Goal: Transaction & Acquisition: Purchase product/service

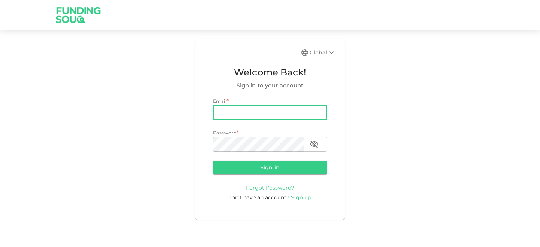
type input "[EMAIL_ADDRESS][DOMAIN_NAME]"
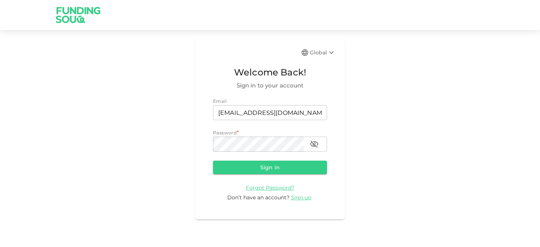
click at [258, 134] on div "Password *" at bounding box center [270, 133] width 114 height 8
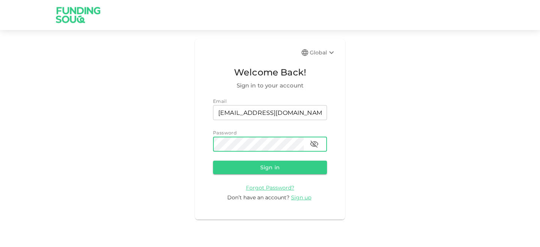
click at [213, 161] on button "Sign in" at bounding box center [270, 168] width 114 height 14
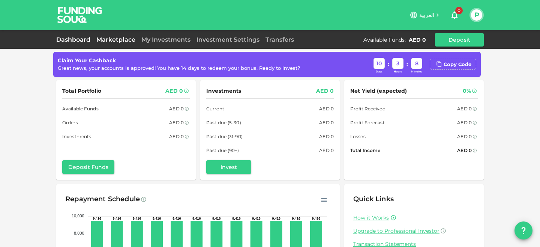
click at [115, 38] on link "Marketplace" at bounding box center [115, 39] width 45 height 7
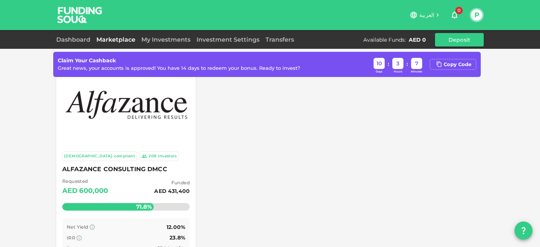
scroll to position [36, 0]
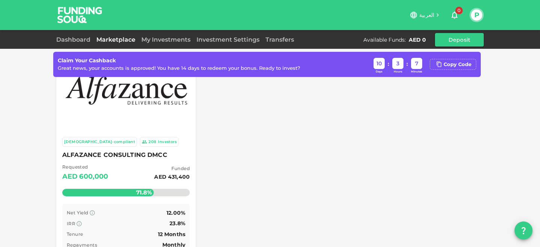
click at [158, 141] on div "Investors" at bounding box center [167, 142] width 19 height 6
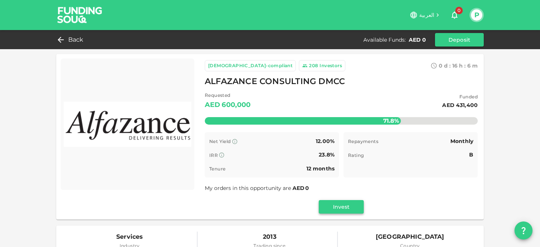
click at [335, 206] on button "Invest" at bounding box center [341, 207] width 45 height 14
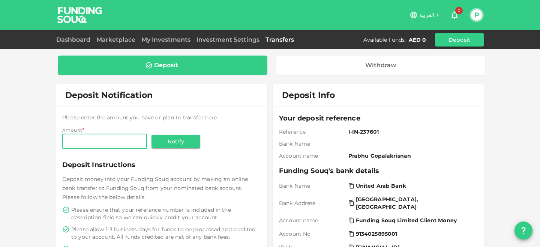
scroll to position [19, 0]
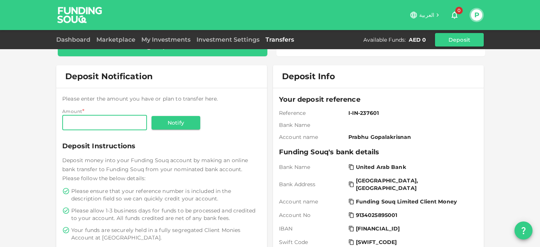
click at [124, 115] on input "Amount" at bounding box center [104, 122] width 85 height 15
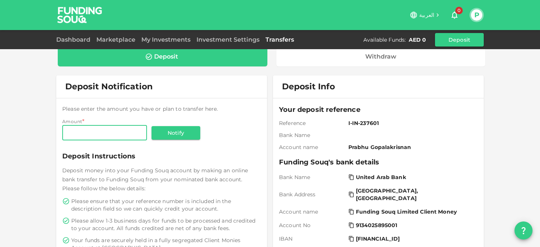
scroll to position [0, 0]
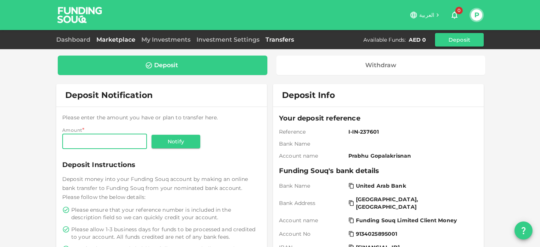
click at [128, 42] on link "Marketplace" at bounding box center [115, 39] width 45 height 7
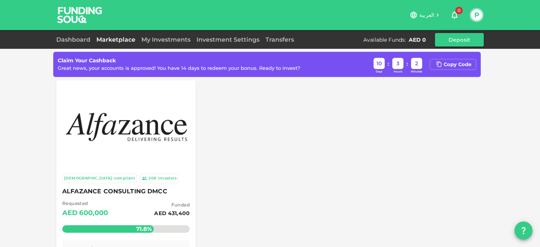
click at [168, 155] on div at bounding box center [126, 126] width 131 height 83
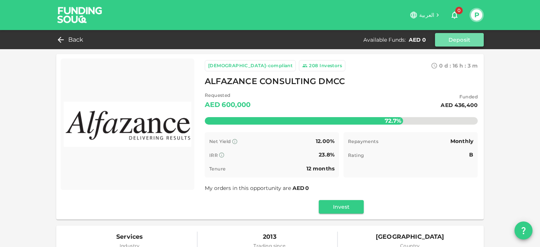
click at [466, 41] on button "Deposit" at bounding box center [459, 40] width 49 height 14
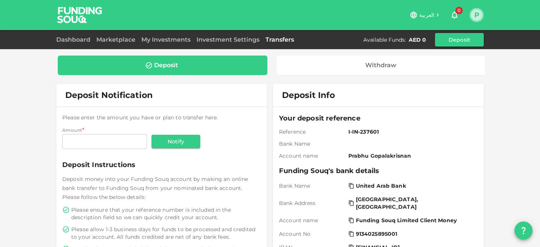
click at [476, 17] on button "P" at bounding box center [476, 14] width 11 height 11
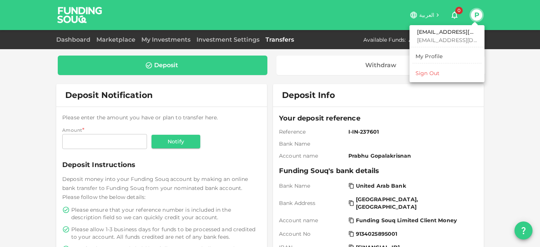
click at [447, 40] on p "[EMAIL_ADDRESS][DOMAIN_NAME]" at bounding box center [447, 40] width 60 height 8
click at [429, 59] on div "My Profile" at bounding box center [429, 57] width 27 height 8
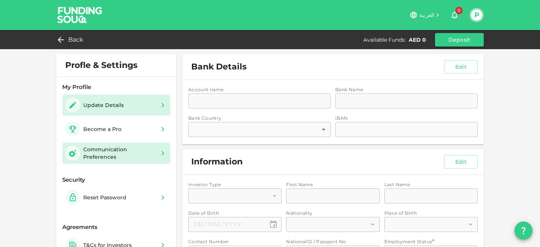
type input "1"
type input "Prabhu"
type input "Gopalakrisnan"
type input "88"
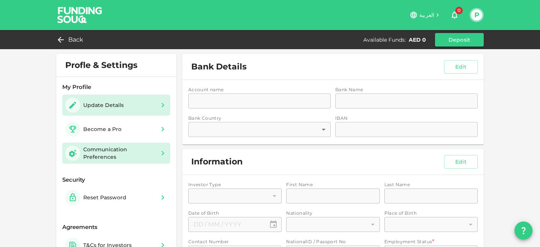
type input "T9222378"
type input "12"
type input "Consta Casa"
type input "2"
type input "Administration Manager"
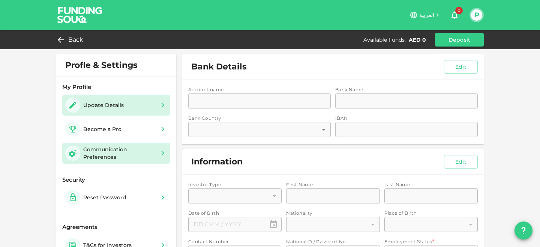
type input "1"
type input "2"
type input "3"
type input "1"
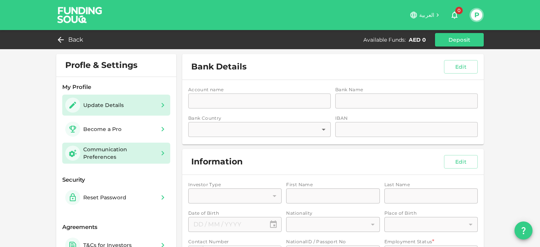
type input "1"
type input "Dubai"
type input "2"
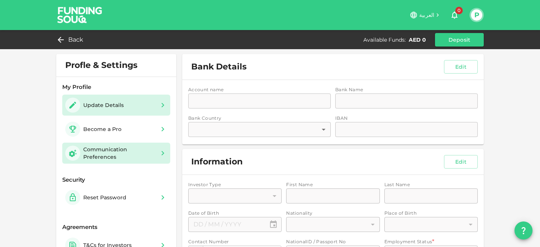
type input "false"
type input "⁦⁨14⁩ / ⁨03⁩ / ⁨1977⁩⁩"
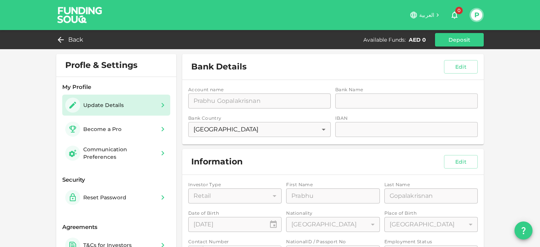
click at [349, 102] on div "Account name accountName Prabhu Gopalakrisnan accountName Bank Name bankName ba…" at bounding box center [333, 112] width 302 height 65
click at [349, 126] on div "Account name accountName Prabhu Gopalakrisnan accountName Bank Name bankName ba…" at bounding box center [333, 112] width 302 height 65
click at [462, 67] on button "Edit" at bounding box center [461, 67] width 34 height 14
click at [376, 98] on input "bankName" at bounding box center [406, 100] width 143 height 15
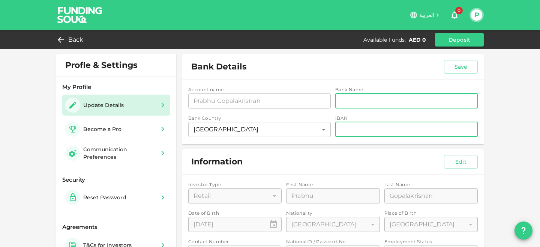
click at [359, 129] on input "iban" at bounding box center [406, 129] width 143 height 15
click at [352, 98] on input "bankName" at bounding box center [406, 100] width 143 height 15
type input "ABUDHABI COMMERCIAL BANK"
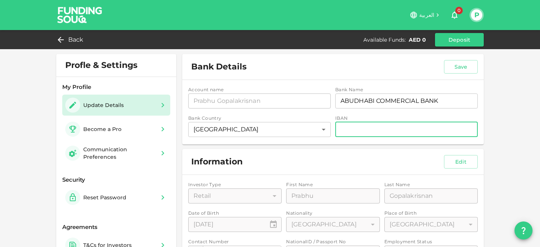
click at [361, 130] on input "iban" at bounding box center [406, 129] width 143 height 15
type input "AE53003001024696080001"
click at [346, 155] on div "Information Edit" at bounding box center [333, 162] width 302 height 26
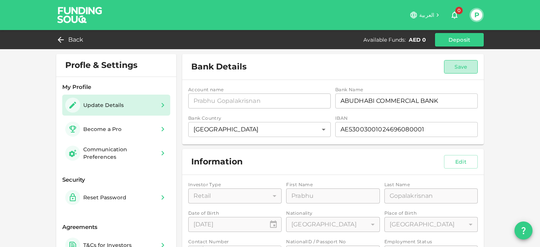
click at [465, 63] on button "Save" at bounding box center [461, 67] width 34 height 14
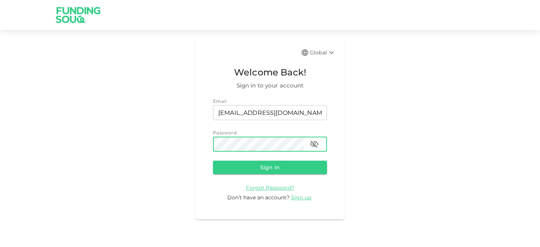
click at [213, 161] on button "Sign in" at bounding box center [270, 168] width 114 height 14
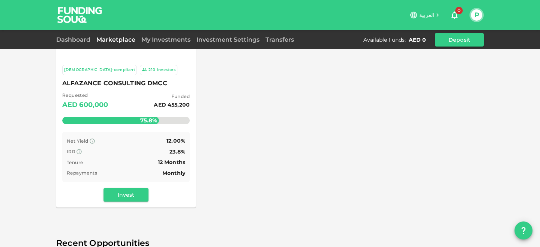
scroll to position [95, 0]
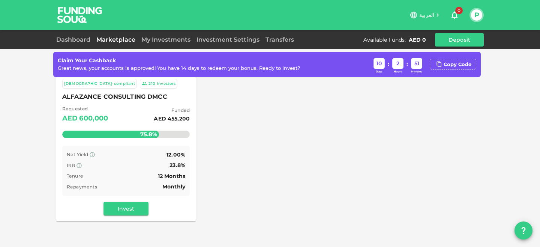
click at [132, 181] on div "Net Yield 12.00% IRR 23.8% Tenure 12 Months Repayments Monthly" at bounding box center [126, 171] width 128 height 50
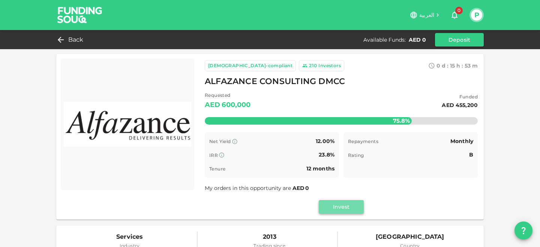
click at [343, 210] on button "Invest" at bounding box center [341, 207] width 45 height 14
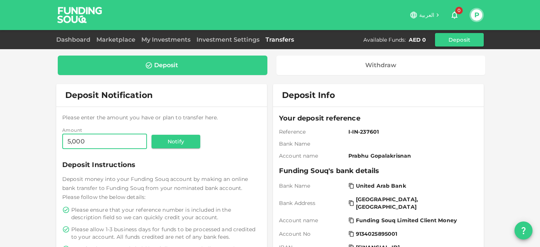
type input "5,000"
click at [202, 149] on div "Amount Amount 5,000 Amount Notify" at bounding box center [133, 138] width 143 height 24
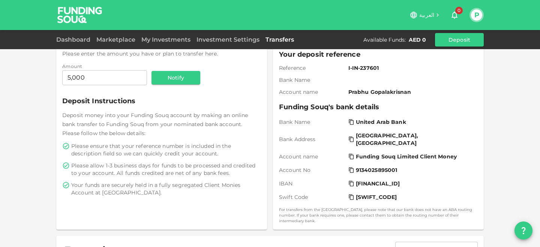
scroll to position [46, 0]
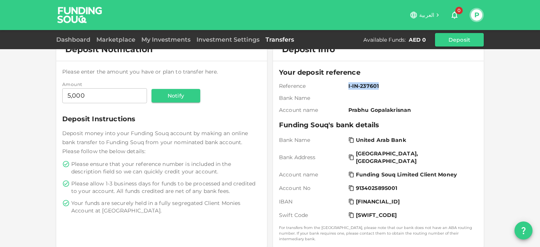
drag, startPoint x: 348, startPoint y: 86, endPoint x: 396, endPoint y: 87, distance: 48.4
click at [396, 87] on div "Reference I-IN-237601" at bounding box center [378, 86] width 199 height 8
copy span "I-IN-237601"
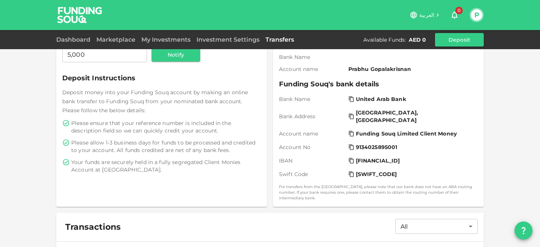
scroll to position [87, 0]
click at [390, 132] on span "Funding Souq Limited Client Money" at bounding box center [406, 133] width 101 height 8
click at [352, 161] on icon at bounding box center [352, 160] width 6 height 6
click at [351, 161] on icon at bounding box center [352, 160] width 6 height 6
click at [352, 133] on icon at bounding box center [352, 133] width 6 height 6
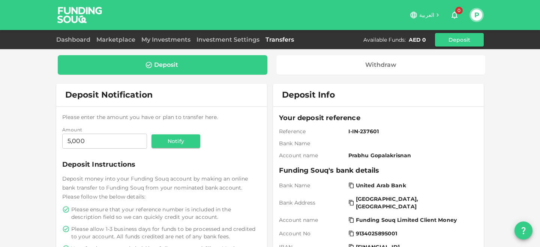
scroll to position [0, 0]
click at [81, 37] on link "Dashboard" at bounding box center [74, 39] width 37 height 7
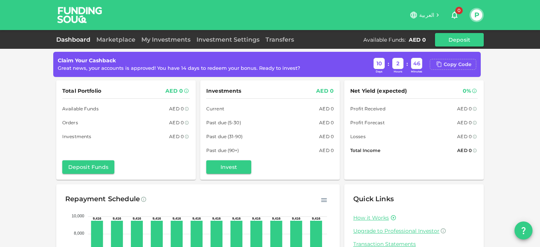
click at [463, 63] on div "Copy Code" at bounding box center [458, 65] width 28 height 8
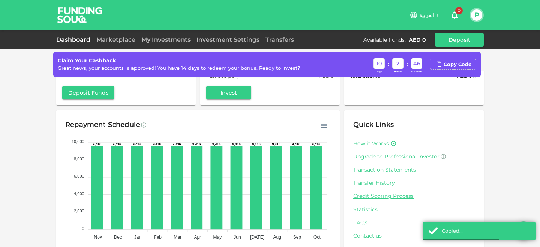
scroll to position [97, 0]
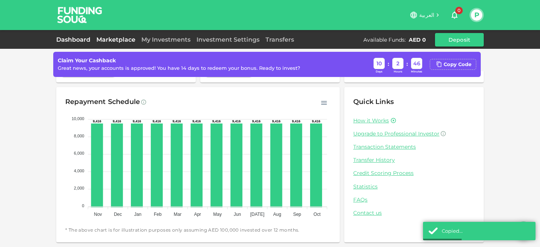
click at [131, 38] on link "Marketplace" at bounding box center [115, 39] width 45 height 7
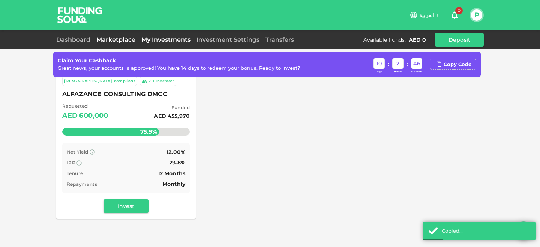
click at [152, 40] on link "My Investments" at bounding box center [165, 39] width 55 height 7
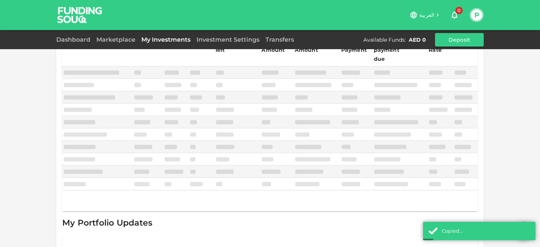
scroll to position [41, 0]
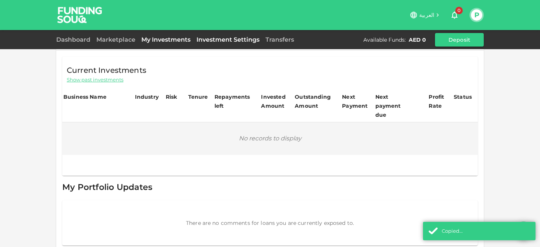
click at [228, 41] on link "Investment Settings" at bounding box center [228, 39] width 69 height 7
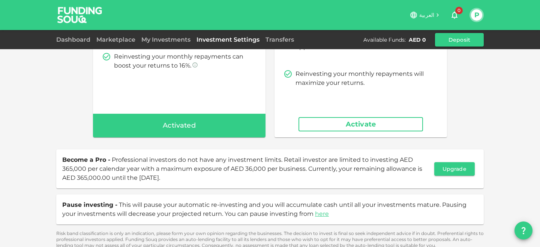
scroll to position [177, 0]
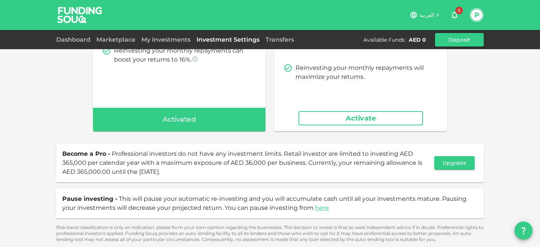
click at [340, 121] on button "Activate" at bounding box center [361, 118] width 125 height 14
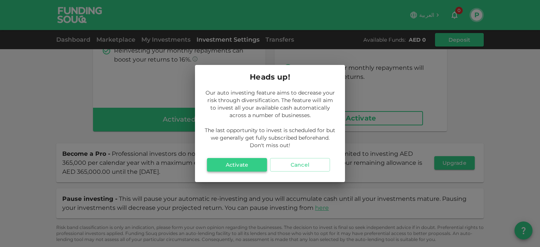
click at [249, 166] on button "Activate" at bounding box center [237, 165] width 60 height 14
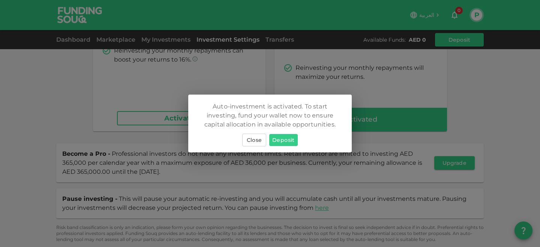
click at [387, 88] on div at bounding box center [270, 123] width 540 height 247
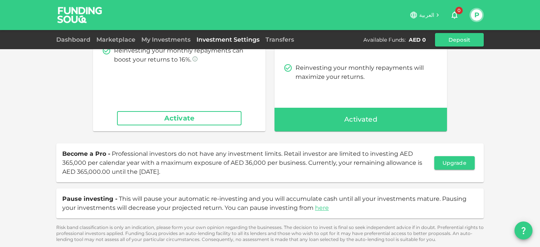
scroll to position [0, 0]
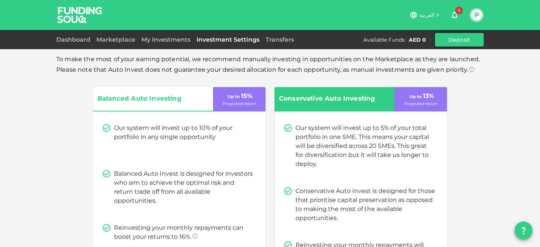
click at [480, 20] on button "P" at bounding box center [476, 14] width 11 height 11
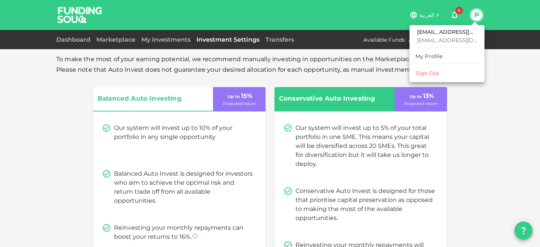
click at [430, 75] on div "Sign Out" at bounding box center [428, 73] width 24 height 8
